Goal: Task Accomplishment & Management: Use online tool/utility

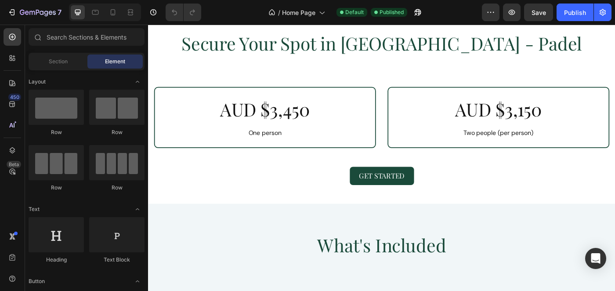
scroll to position [730, 0]
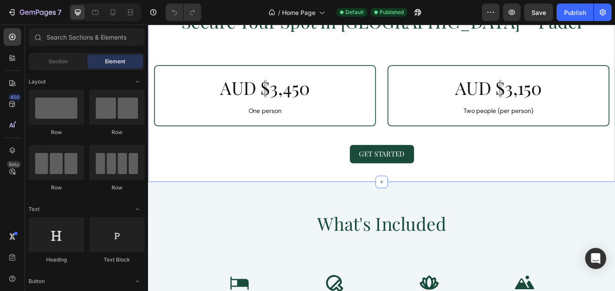
click at [361, 65] on div "Secure Your Spot in [GEOGRAPHIC_DATA] - Padel Heading Row AUD $3,450 Heading On…" at bounding box center [412, 94] width 514 height 174
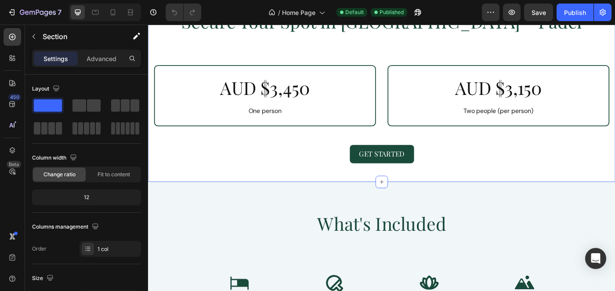
click at [356, 57] on div "Secure Your Spot in [GEOGRAPHIC_DATA] - Padel Heading Row AUD $3,450 Heading On…" at bounding box center [412, 94] width 514 height 174
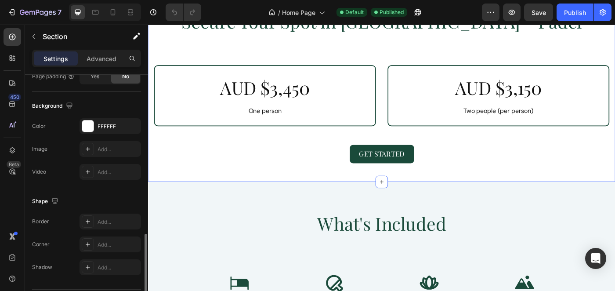
scroll to position [295, 0]
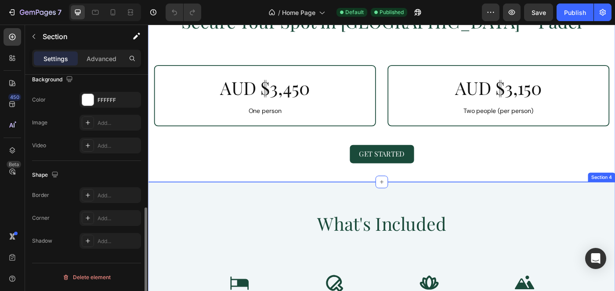
click at [299, 170] on div "Get Started Button" at bounding box center [412, 170] width 514 height 21
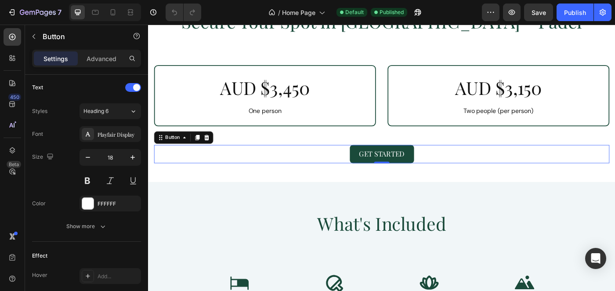
scroll to position [0, 0]
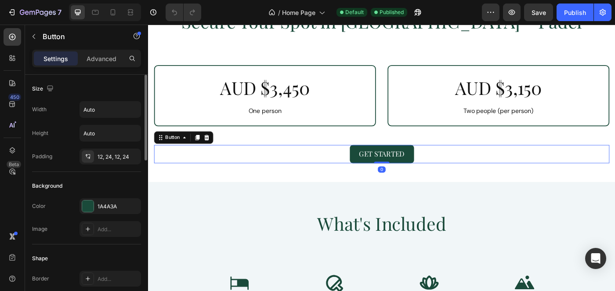
click at [307, 115] on div "AUD $3,450 Heading One person Text Block" at bounding box center [280, 105] width 228 height 46
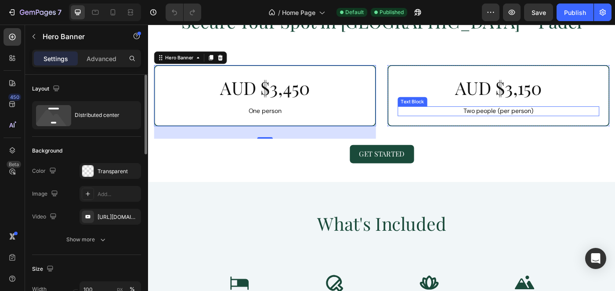
click at [543, 118] on p "Two people (per person)" at bounding box center [544, 122] width 226 height 9
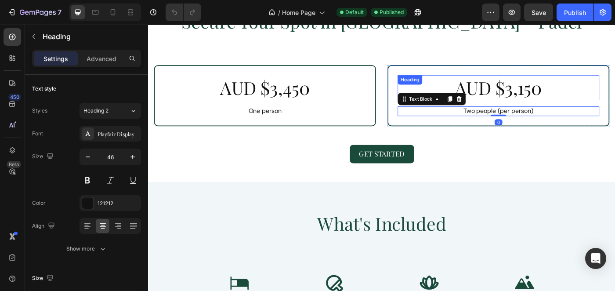
click at [553, 83] on h2 "AUD $3,150" at bounding box center [544, 96] width 228 height 28
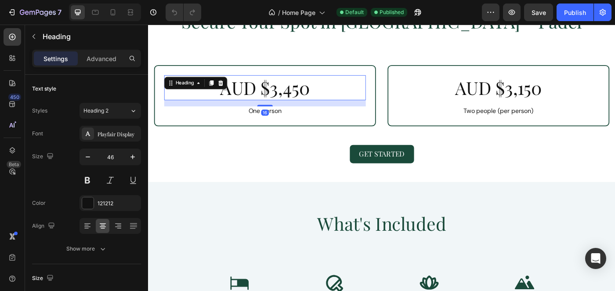
click at [295, 101] on h2 "AUD $3,450" at bounding box center [280, 96] width 228 height 28
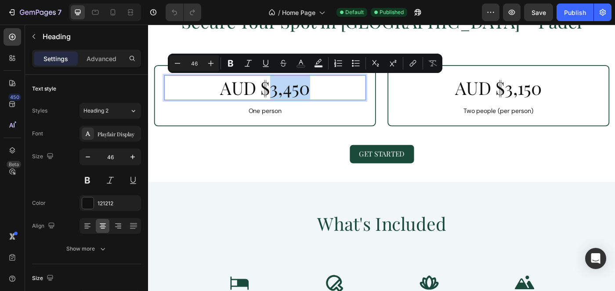
click at [309, 99] on p "AUD $3,450" at bounding box center [280, 96] width 226 height 26
click at [309, 104] on p "AUD $3,450" at bounding box center [280, 96] width 226 height 26
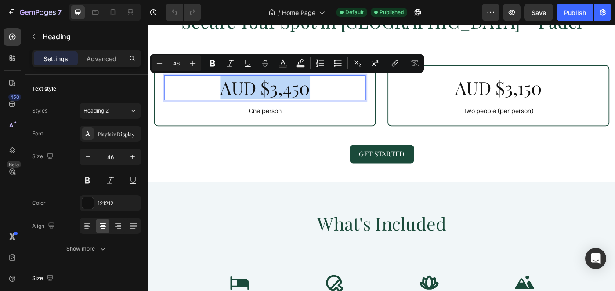
click at [309, 100] on p "AUD $3,450" at bounding box center [280, 96] width 226 height 26
click at [350, 99] on p "AUD $3,450" at bounding box center [280, 96] width 226 height 26
click at [298, 112] on div "AUD $3,450 Heading 16 One person Text Block" at bounding box center [280, 105] width 228 height 46
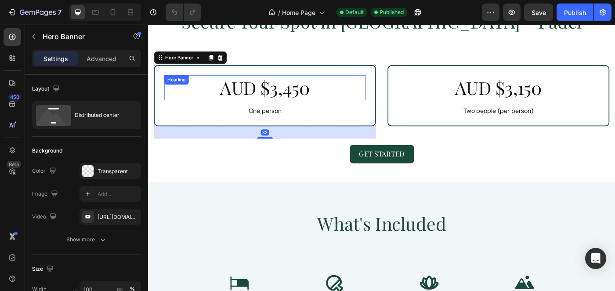
click at [299, 101] on p "AUD $3,450" at bounding box center [280, 96] width 226 height 26
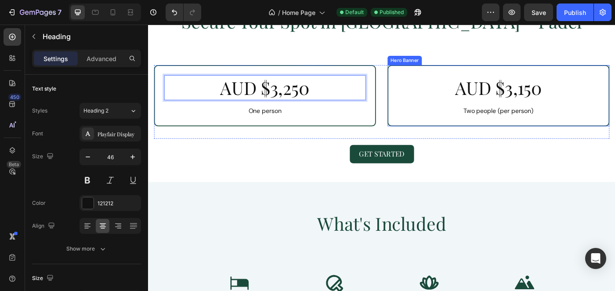
click at [570, 111] on div "AUD $3,150 Heading Two people (per person) Text Block" at bounding box center [544, 105] width 228 height 46
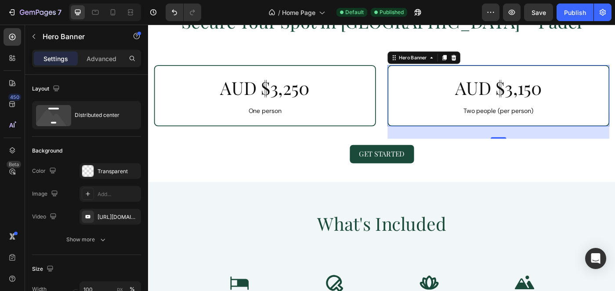
click at [570, 111] on div "AUD $3,150 Heading Two people (per person) Text Block" at bounding box center [544, 105] width 228 height 46
click at [576, 105] on h2 "AUD $3,150" at bounding box center [544, 96] width 228 height 28
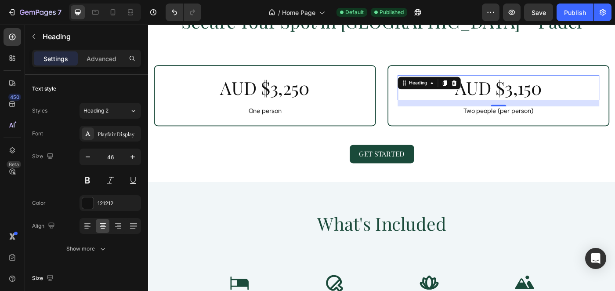
click at [576, 105] on h2 "AUD $3,150" at bounding box center [544, 96] width 228 height 28
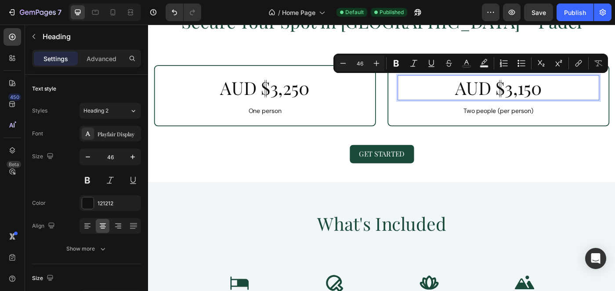
click at [582, 100] on p "AUD $3,150" at bounding box center [544, 96] width 226 height 26
click at [579, 100] on p "AUD $3,150" at bounding box center [544, 96] width 226 height 26
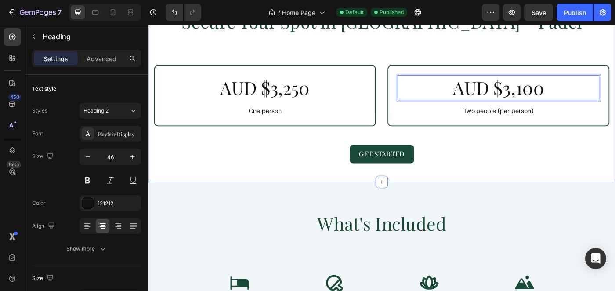
click at [578, 184] on div "Secure Your Spot in [GEOGRAPHIC_DATA] - Padel Heading Row AUD $3,250 Heading On…" at bounding box center [411, 87] width 527 height 230
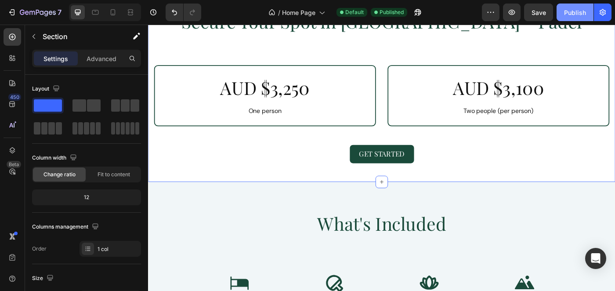
click at [574, 15] on div "Publish" at bounding box center [575, 12] width 22 height 9
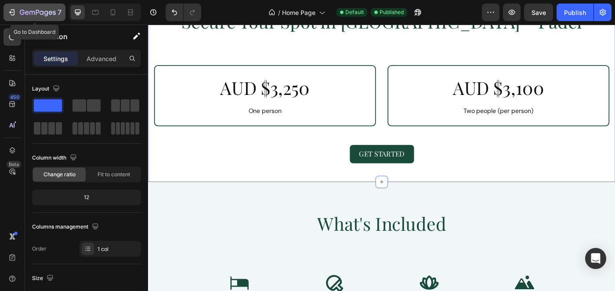
click at [17, 11] on div "7" at bounding box center [34, 12] width 54 height 11
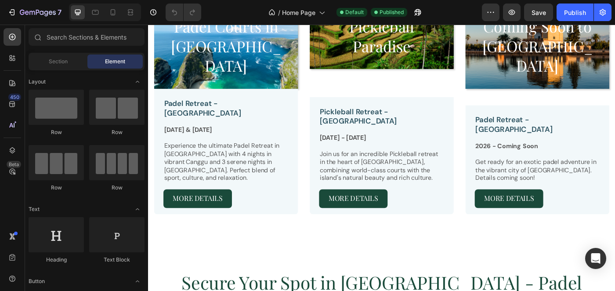
scroll to position [479, 0]
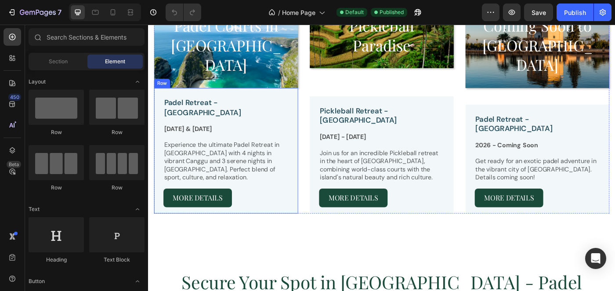
click at [232, 121] on div "Padel Retreat - Bali Text Block October & November 2025 Text Block Experience t…" at bounding box center [236, 169] width 142 height 124
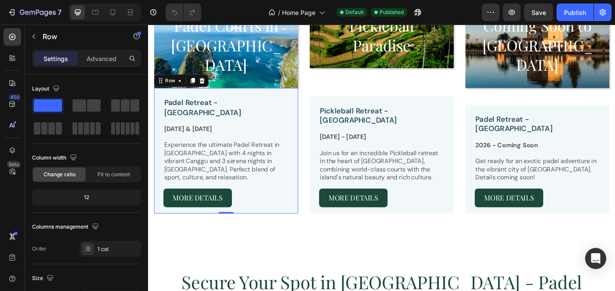
click at [232, 121] on div "Padel Retreat - Bali Text Block October & November 2025 Text Block Experience t…" at bounding box center [236, 169] width 142 height 124
click at [229, 138] on p "[DATE] & [DATE]" at bounding box center [236, 142] width 140 height 9
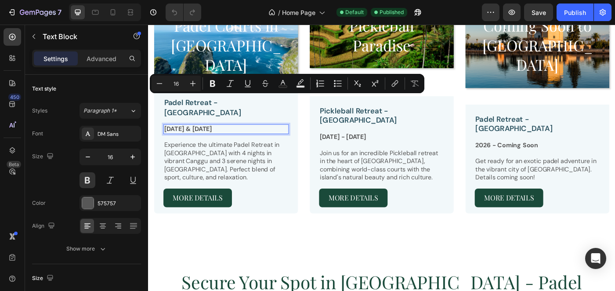
click at [207, 138] on p "[DATE] & [DATE]" at bounding box center [236, 142] width 140 height 9
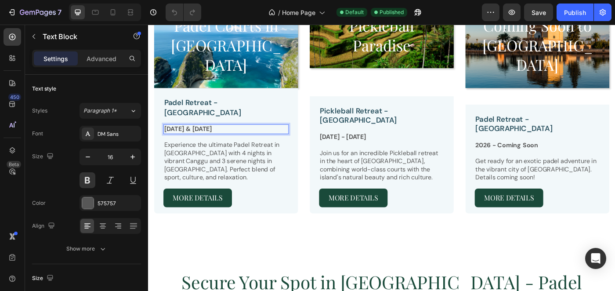
click at [192, 138] on p "[DATE] & [DATE]" at bounding box center [236, 142] width 140 height 9
click at [195, 138] on p "[DATE] & [DATE]" at bounding box center [236, 142] width 140 height 9
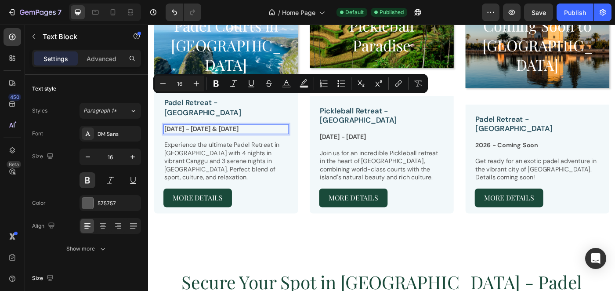
drag, startPoint x: 302, startPoint y: 109, endPoint x: 283, endPoint y: 110, distance: 19.4
click at [283, 138] on p "Oct 12 - Oct 19, 2025 & November 2025" at bounding box center [236, 142] width 140 height 9
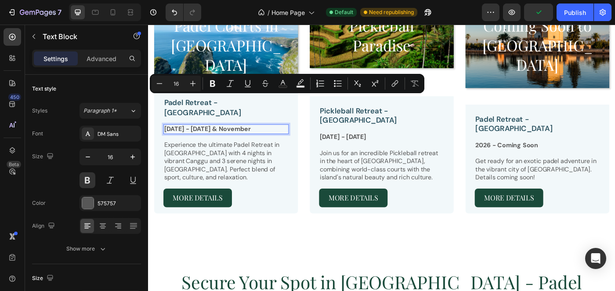
drag, startPoint x: 285, startPoint y: 108, endPoint x: 239, endPoint y: 113, distance: 46.4
click at [239, 138] on p "Oct 12 - Oct 19, 2025 & November" at bounding box center [236, 142] width 140 height 9
click at [284, 138] on p "Oct 12 - Oct 19, 2025 & November" at bounding box center [236, 142] width 140 height 9
click at [298, 138] on p "Oct 12 - Oct 19, 2025 & November" at bounding box center [236, 142] width 140 height 9
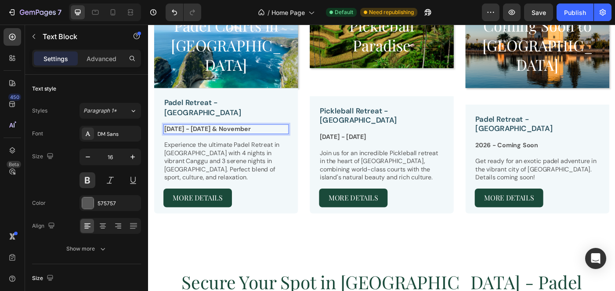
drag, startPoint x: 294, startPoint y: 109, endPoint x: 239, endPoint y: 109, distance: 54.5
click at [239, 138] on p "Oct 12 - Oct 19, 2025 & November" at bounding box center [236, 142] width 140 height 9
click at [386, 147] on p "[DATE] - [DATE]" at bounding box center [412, 151] width 140 height 9
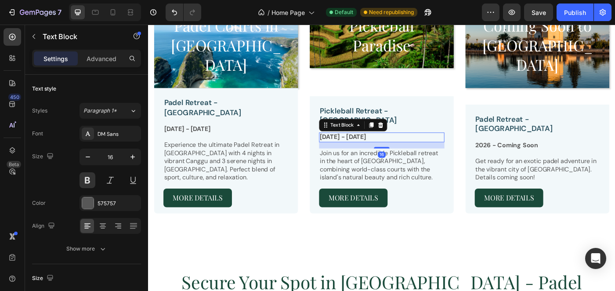
click at [386, 147] on p "[DATE] - [DATE]" at bounding box center [412, 151] width 140 height 9
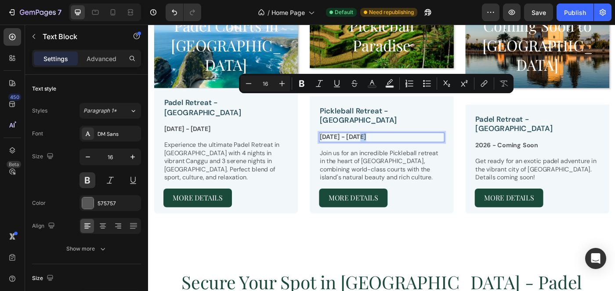
click at [389, 147] on p "[DATE] - [DATE]" at bounding box center [412, 151] width 140 height 9
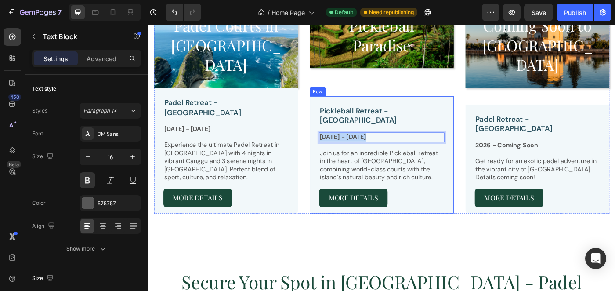
drag, startPoint x: 391, startPoint y: 109, endPoint x: 335, endPoint y: 111, distance: 55.4
click at [335, 111] on div "Pickleball Retreat - Bali Text Block Oct 12 - Oct 19, 2025 Text Block 16 Join u…" at bounding box center [411, 171] width 163 height 132
click at [415, 259] on div at bounding box center [412, 266] width 14 height 14
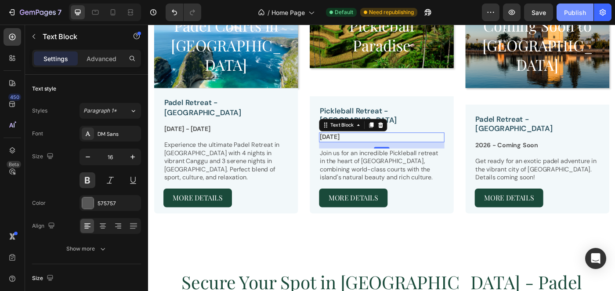
click at [576, 13] on div "Publish" at bounding box center [575, 12] width 22 height 9
